Goal: Information Seeking & Learning: Learn about a topic

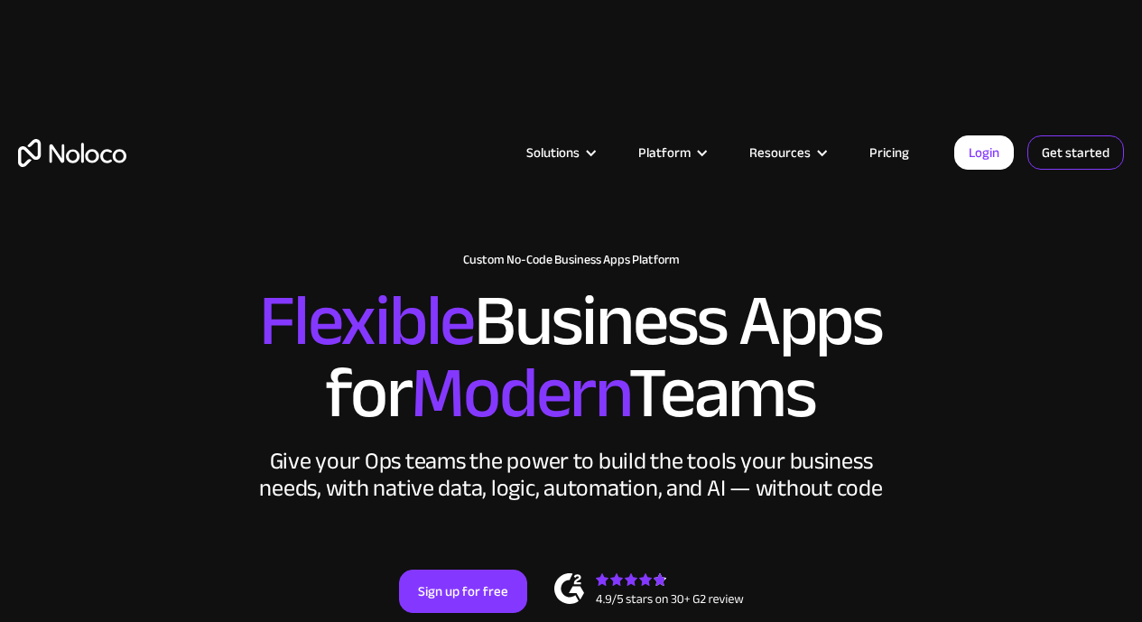
click at [1052, 157] on link "Get started" at bounding box center [1076, 152] width 97 height 34
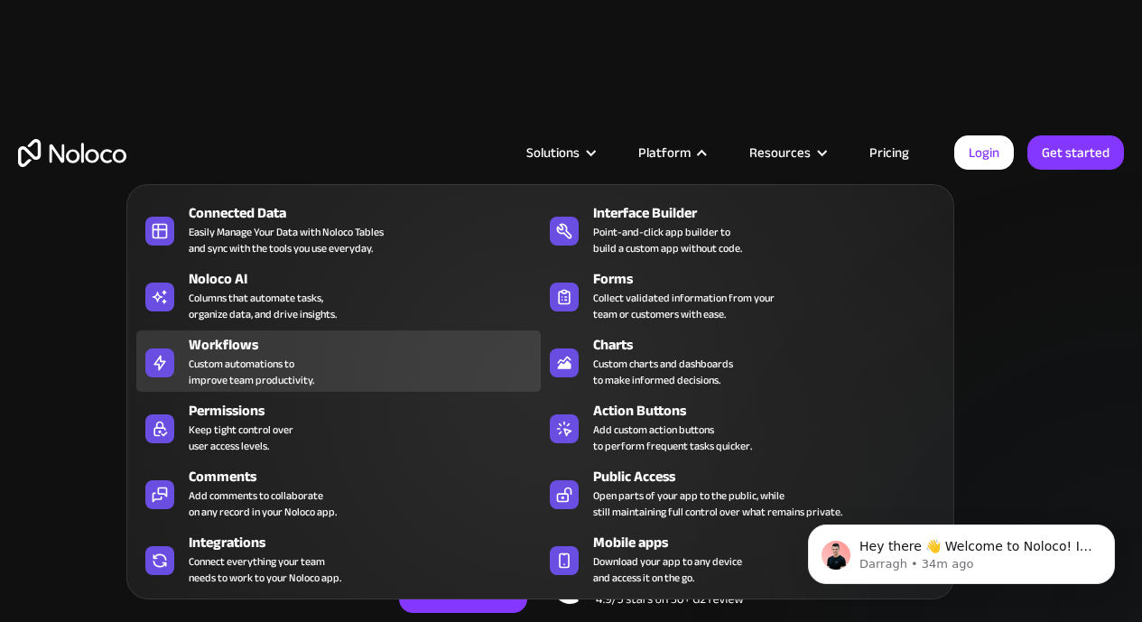
click at [178, 360] on link "Workflows Custom automations to improve team productivity." at bounding box center [338, 360] width 404 height 61
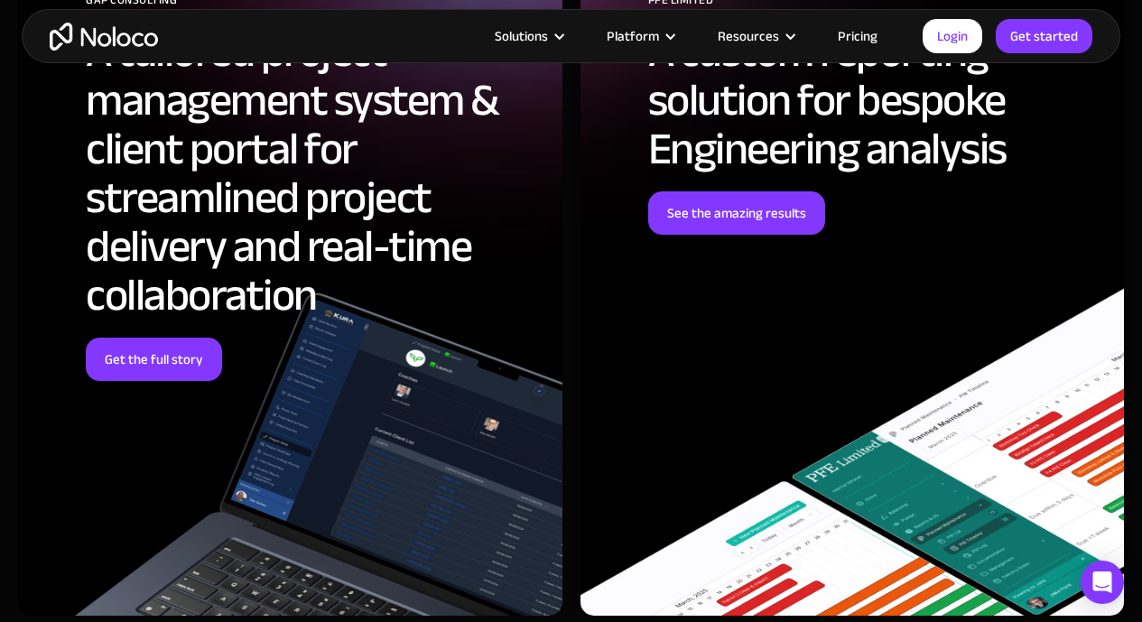
scroll to position [5599, 0]
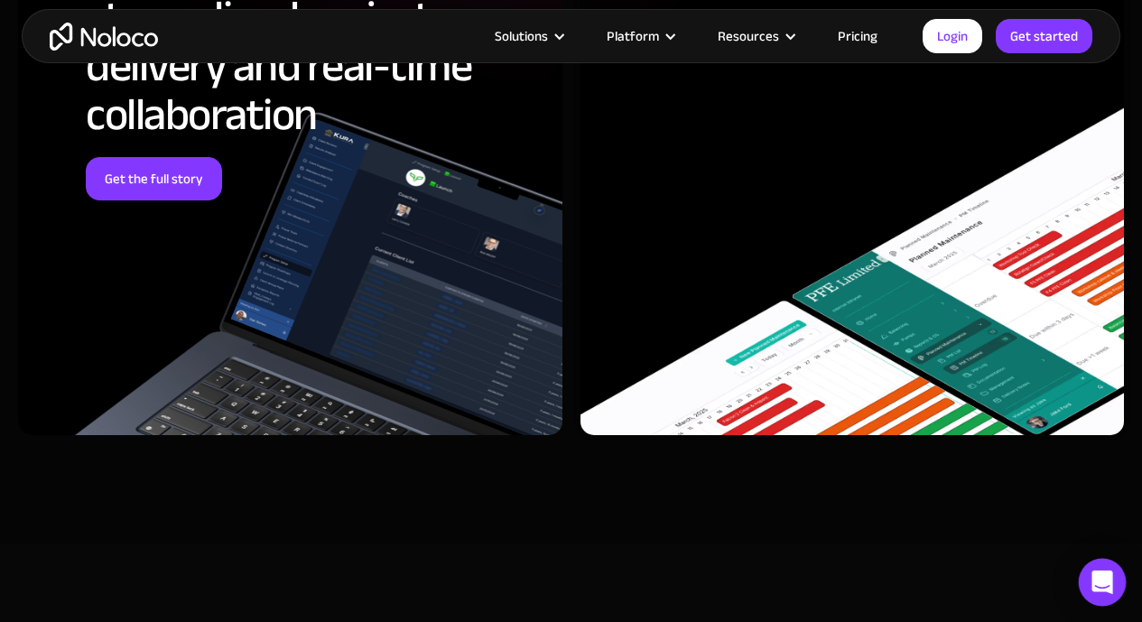
click at [1107, 592] on div "Open Intercom Messenger" at bounding box center [1103, 583] width 48 height 48
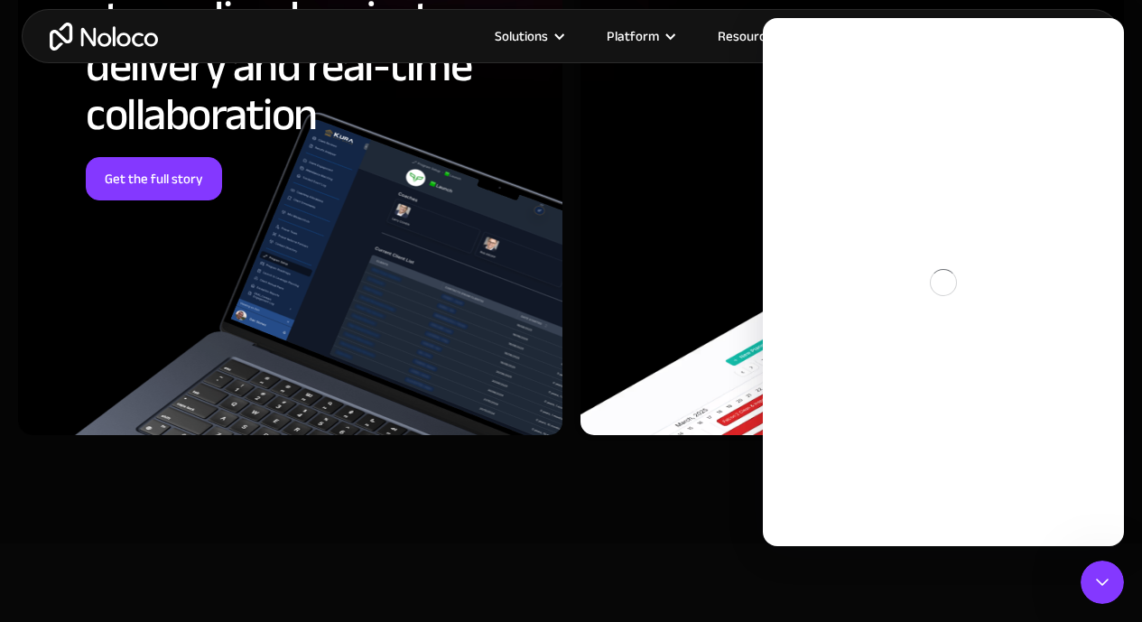
scroll to position [0, 0]
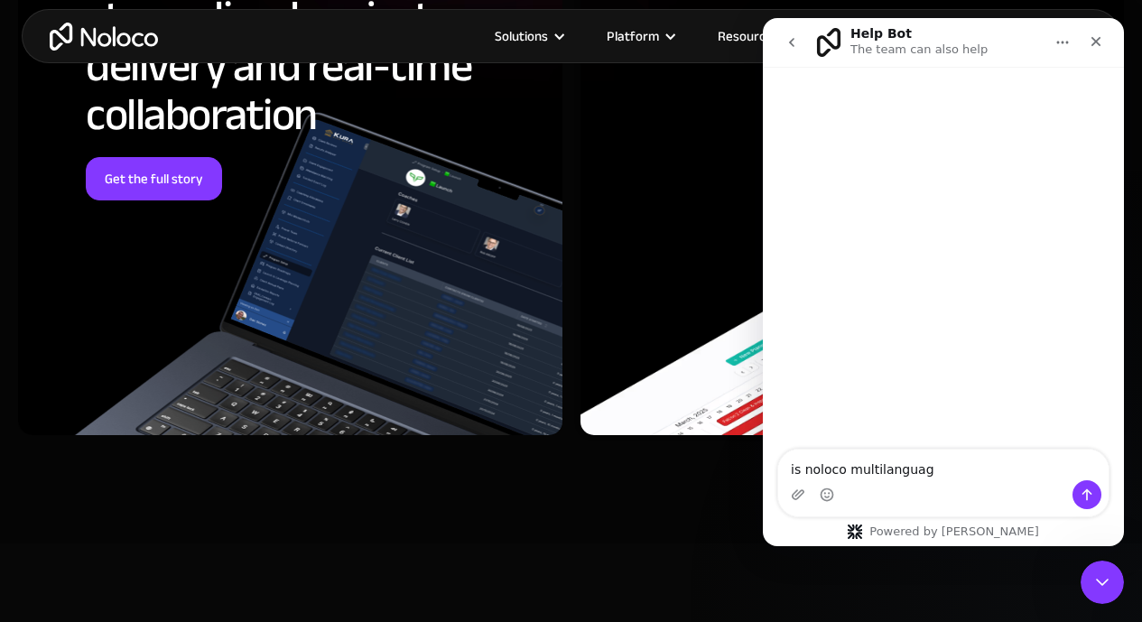
type textarea "is noloco multilanguage"
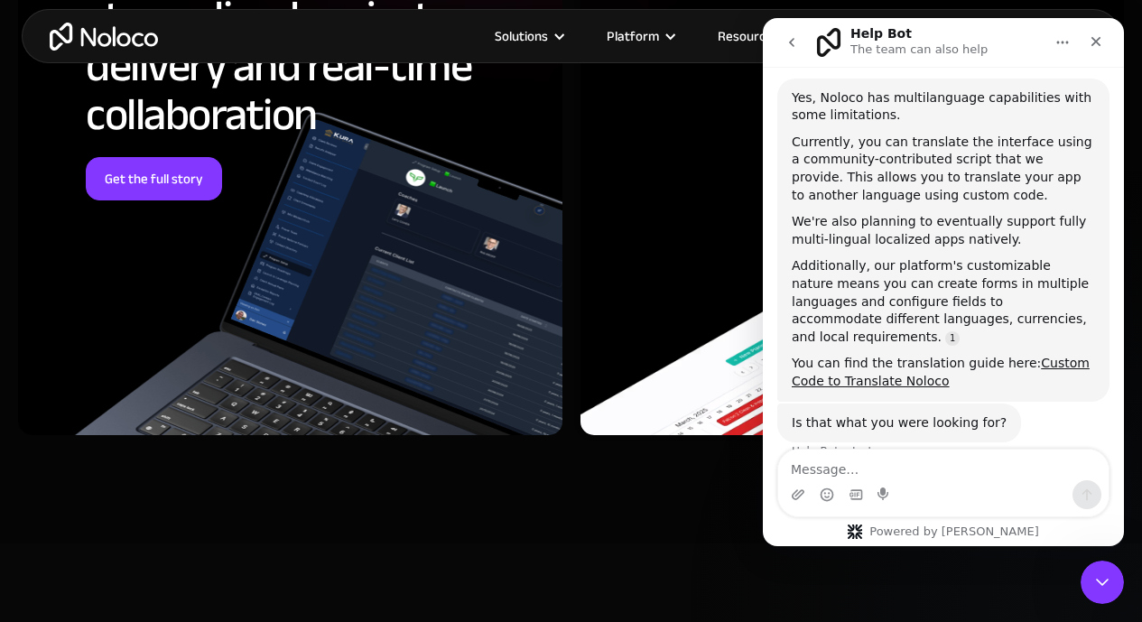
scroll to position [116, 0]
click at [911, 358] on link "Custom Code to Translate Noloco" at bounding box center [941, 370] width 298 height 33
click at [153, 39] on img "home" at bounding box center [104, 37] width 108 height 28
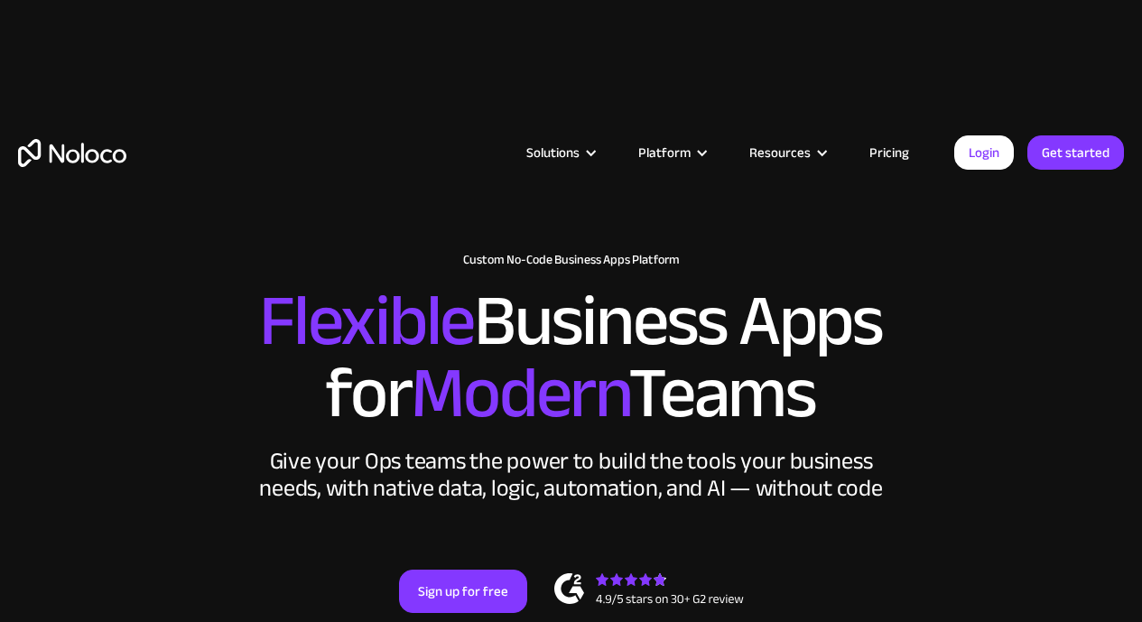
click at [984, 143] on link "Login" at bounding box center [984, 152] width 60 height 34
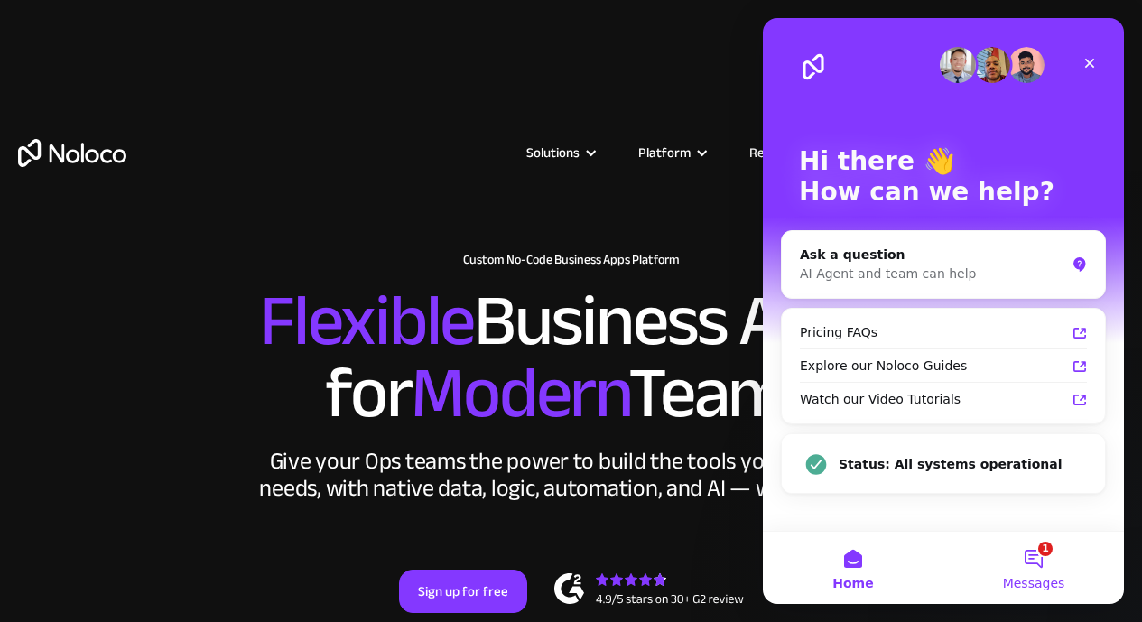
click at [1046, 584] on span "Messages" at bounding box center [1034, 583] width 62 height 13
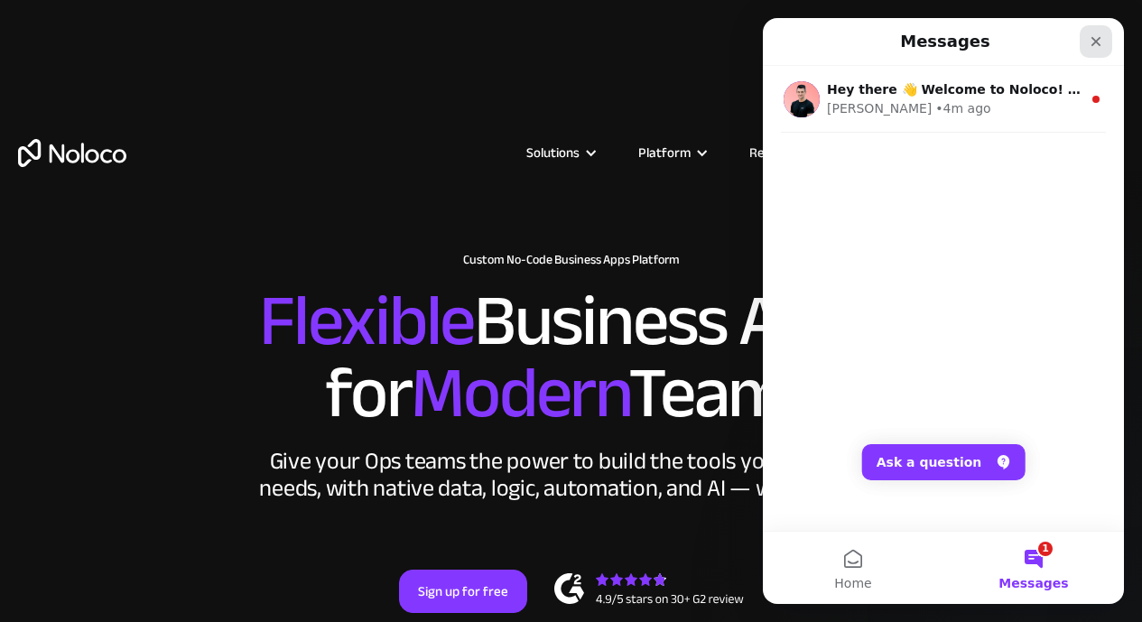
click at [1095, 47] on icon "Close" at bounding box center [1096, 41] width 14 height 14
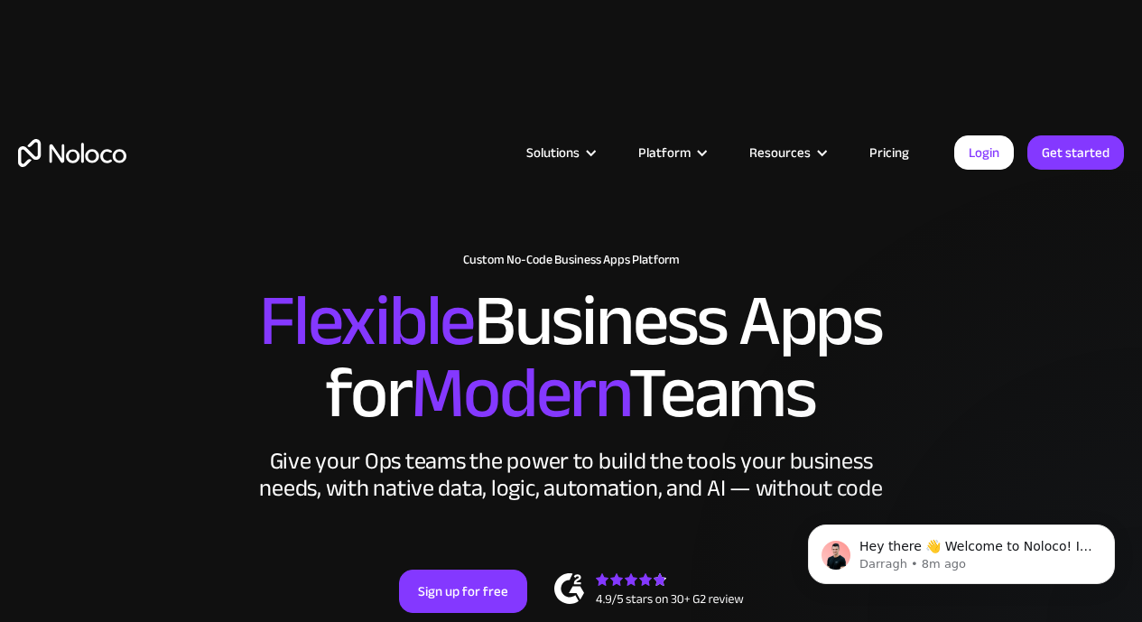
click at [915, 153] on link "Pricing" at bounding box center [889, 152] width 85 height 23
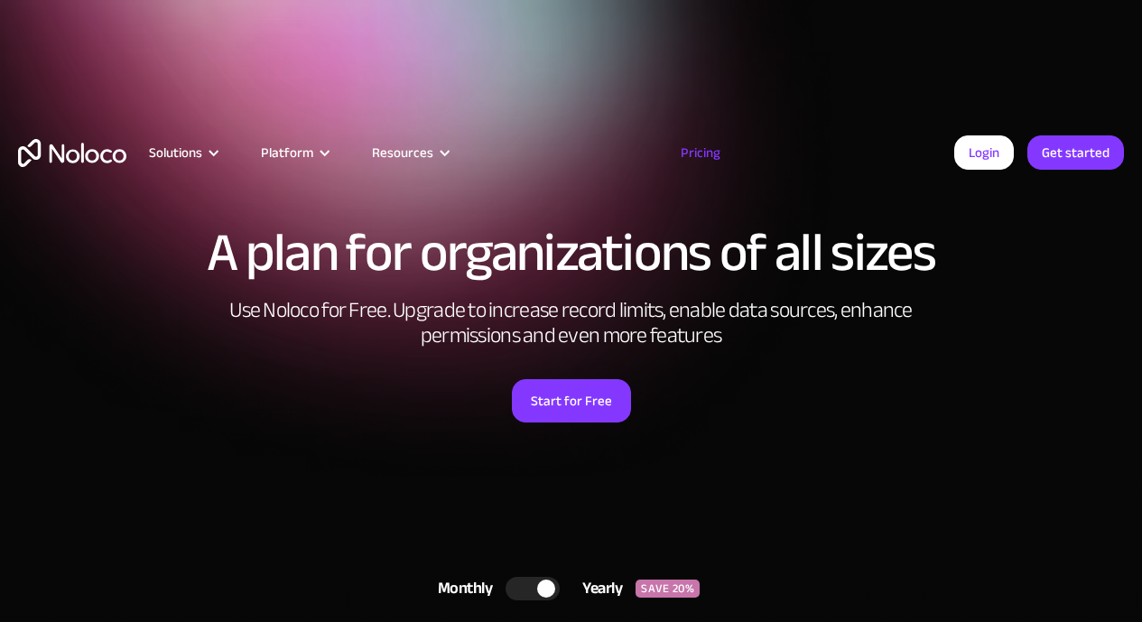
click at [708, 154] on link "Pricing" at bounding box center [700, 152] width 85 height 23
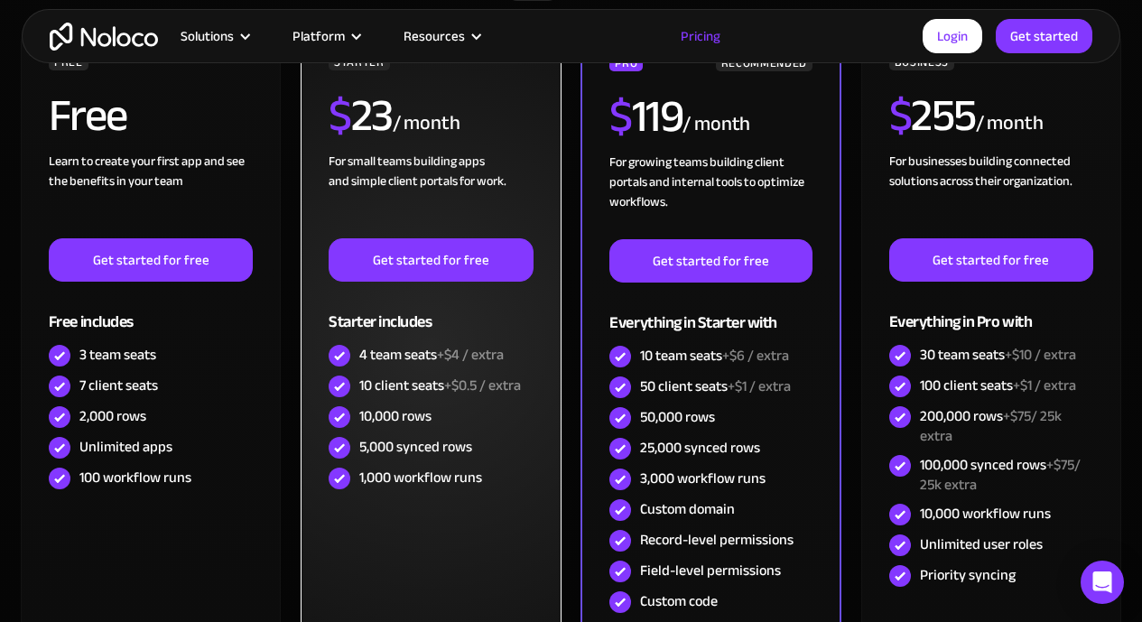
scroll to position [632, 0]
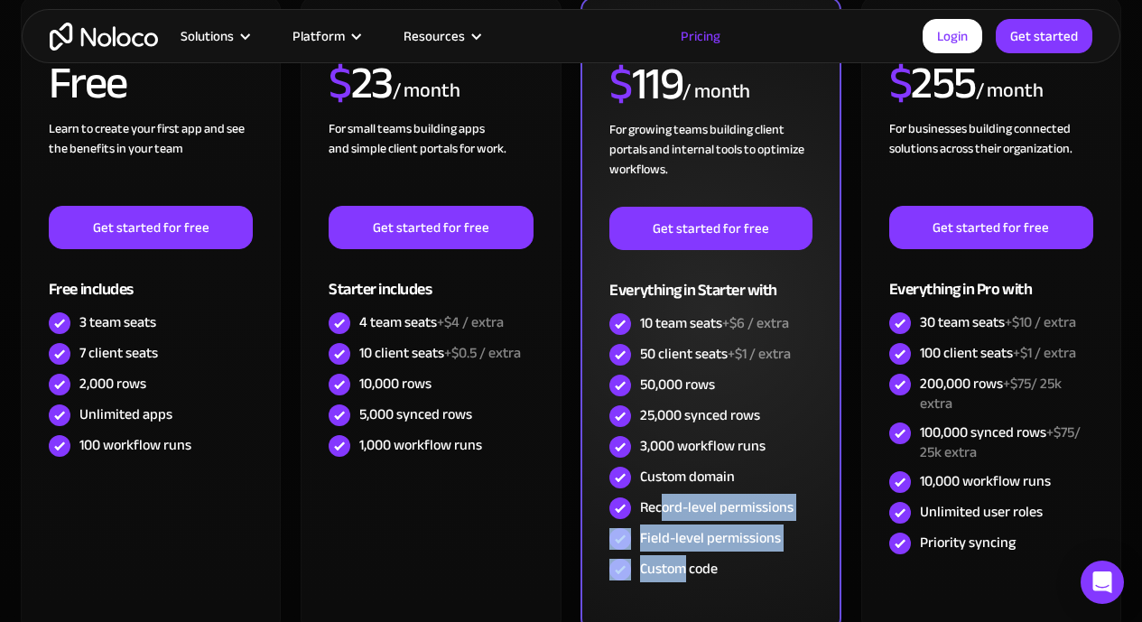
drag, startPoint x: 683, startPoint y: 577, endPoint x: 665, endPoint y: 493, distance: 85.7
click at [665, 493] on div "PRO RECOMMENDED $ 119 / month For growing teams building client portals and int…" at bounding box center [711, 303] width 202 height 564
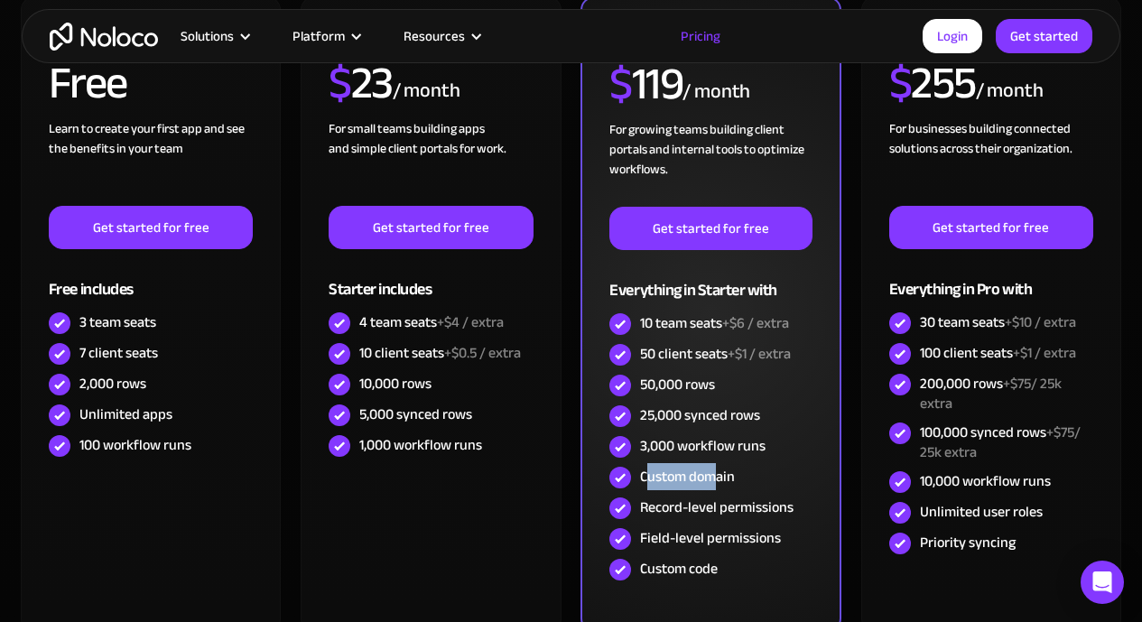
drag, startPoint x: 649, startPoint y: 479, endPoint x: 720, endPoint y: 479, distance: 70.4
click at [720, 479] on div "Custom domain" at bounding box center [687, 477] width 95 height 20
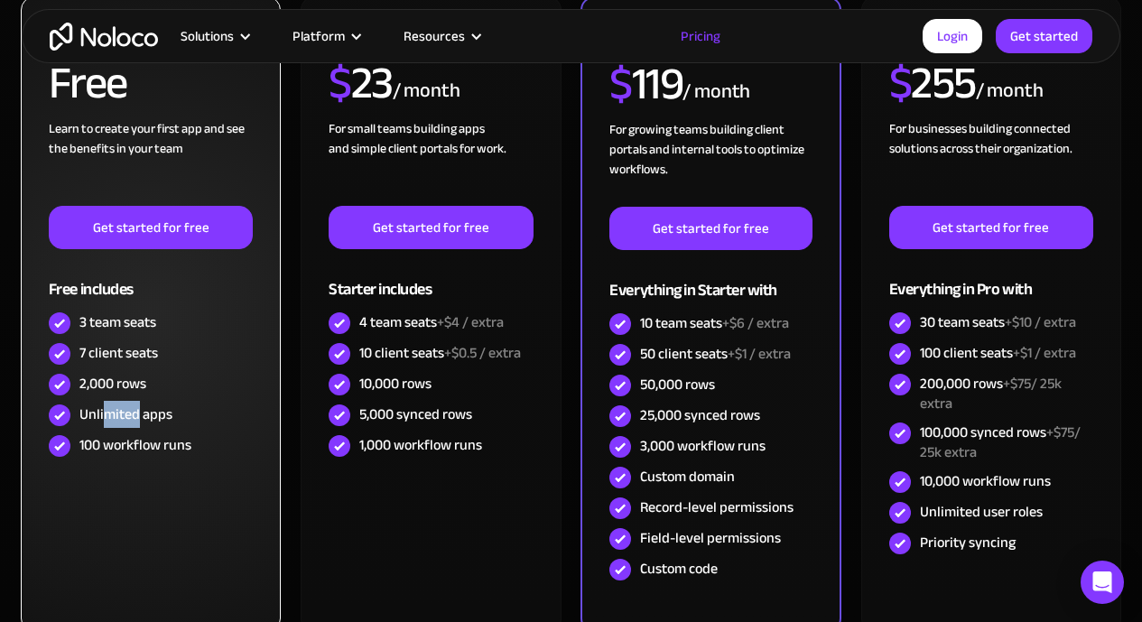
drag, startPoint x: 105, startPoint y: 417, endPoint x: 138, endPoint y: 419, distance: 33.5
click at [138, 419] on div "Unlimited apps" at bounding box center [125, 415] width 93 height 20
